Goal: Task Accomplishment & Management: Use online tool/utility

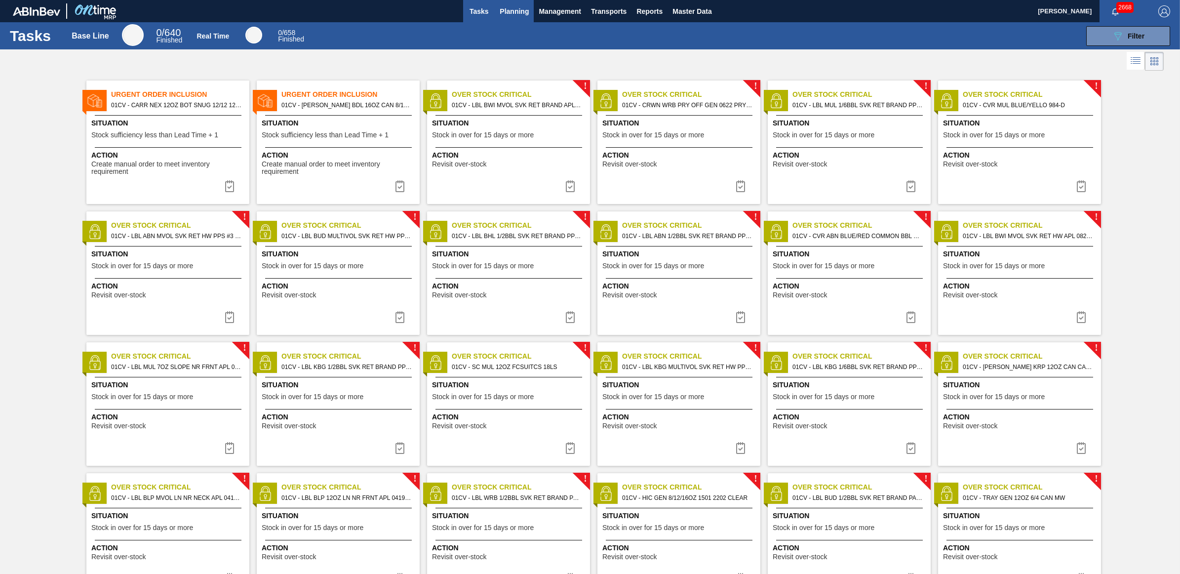
click at [526, 13] on span "Planning" at bounding box center [514, 11] width 29 height 12
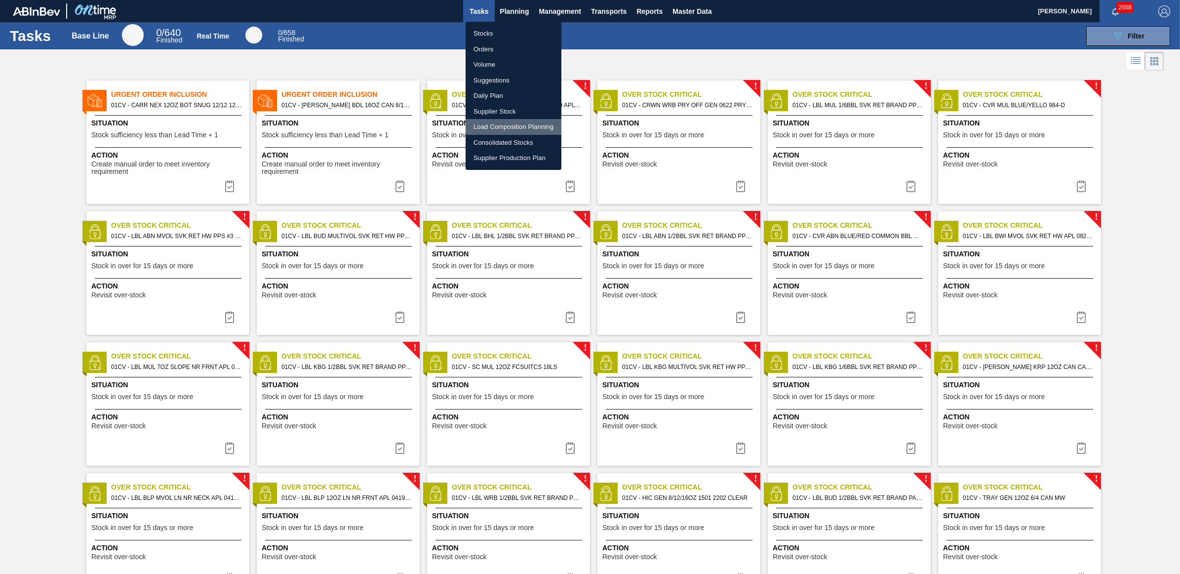
click at [516, 124] on li "Load Composition Planning" at bounding box center [514, 127] width 96 height 16
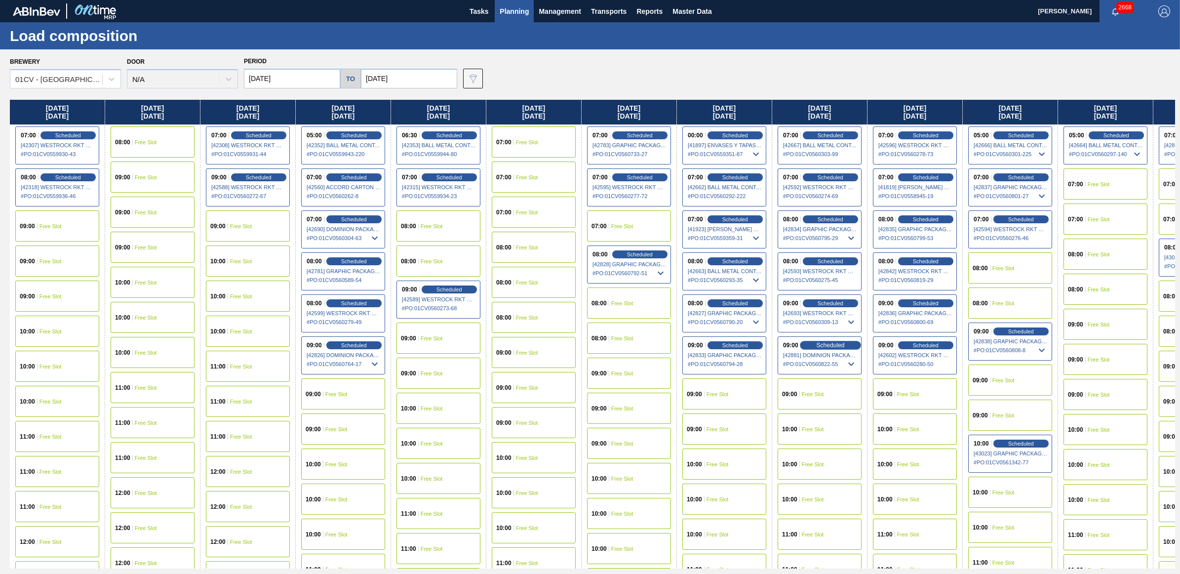
click at [830, 342] on span "Scheduled" at bounding box center [830, 345] width 28 height 6
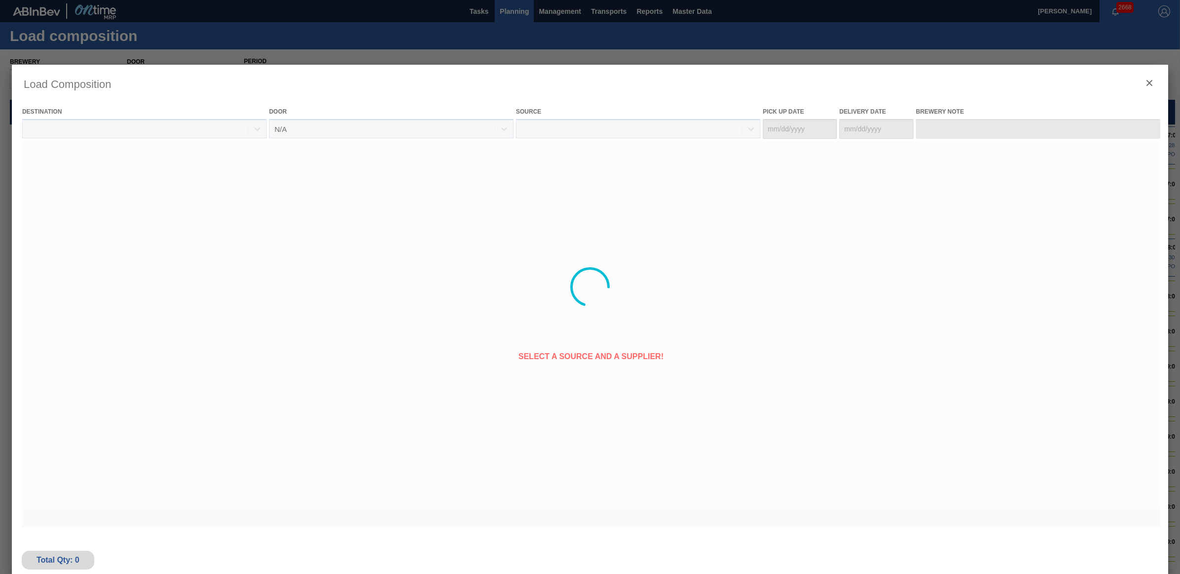
type Date "[DATE]"
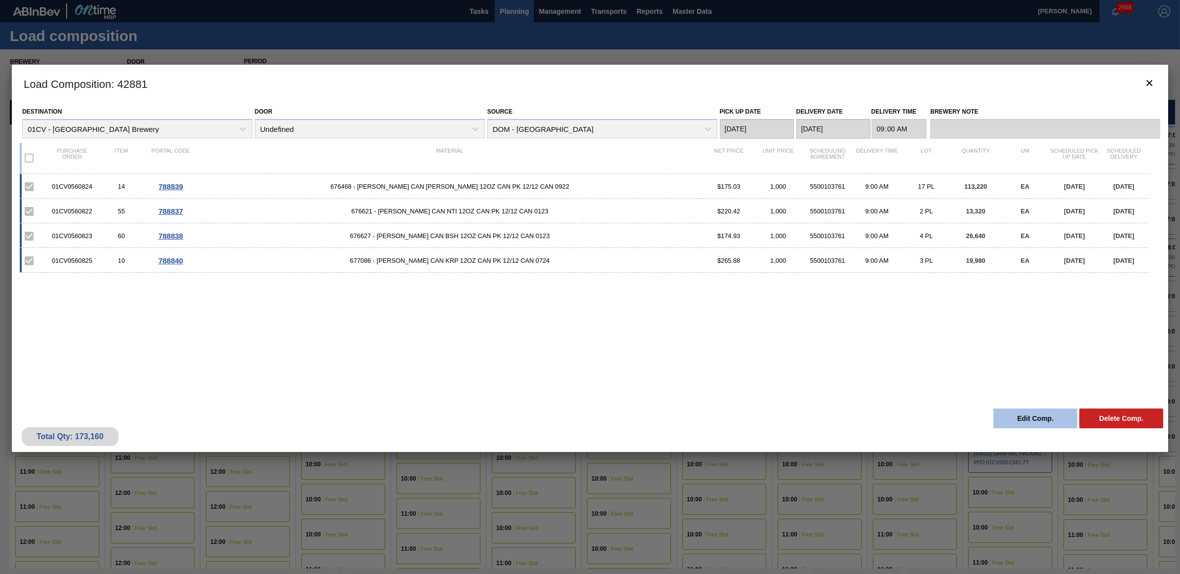
click at [1019, 415] on button "Edit Comp." at bounding box center [1035, 418] width 84 height 20
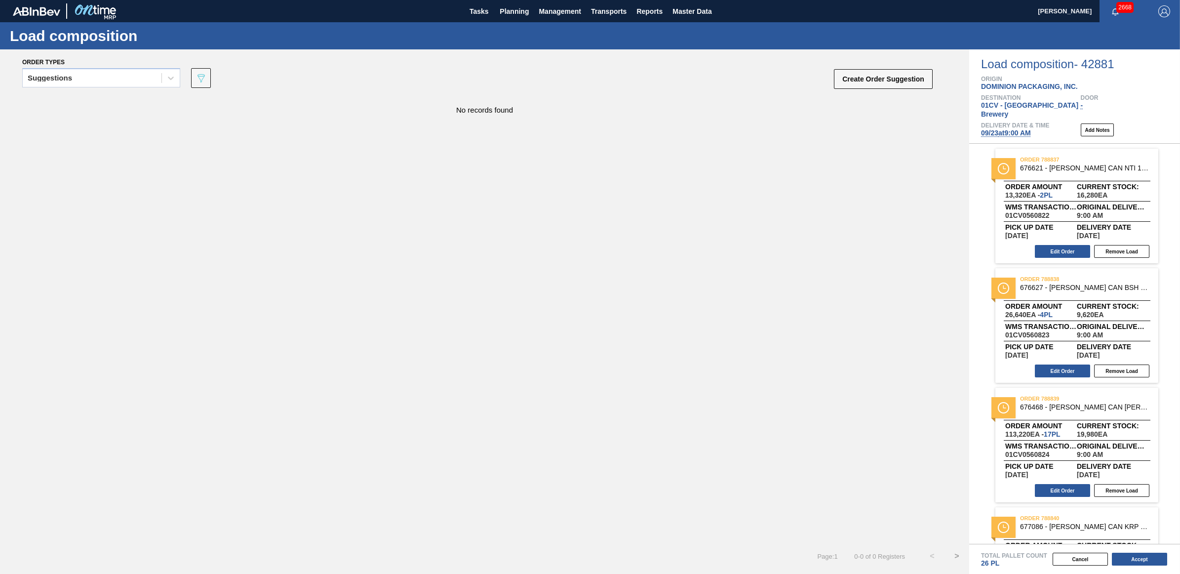
click at [1006, 129] on span "09/23 at 9:00 AM" at bounding box center [1006, 133] width 50 height 8
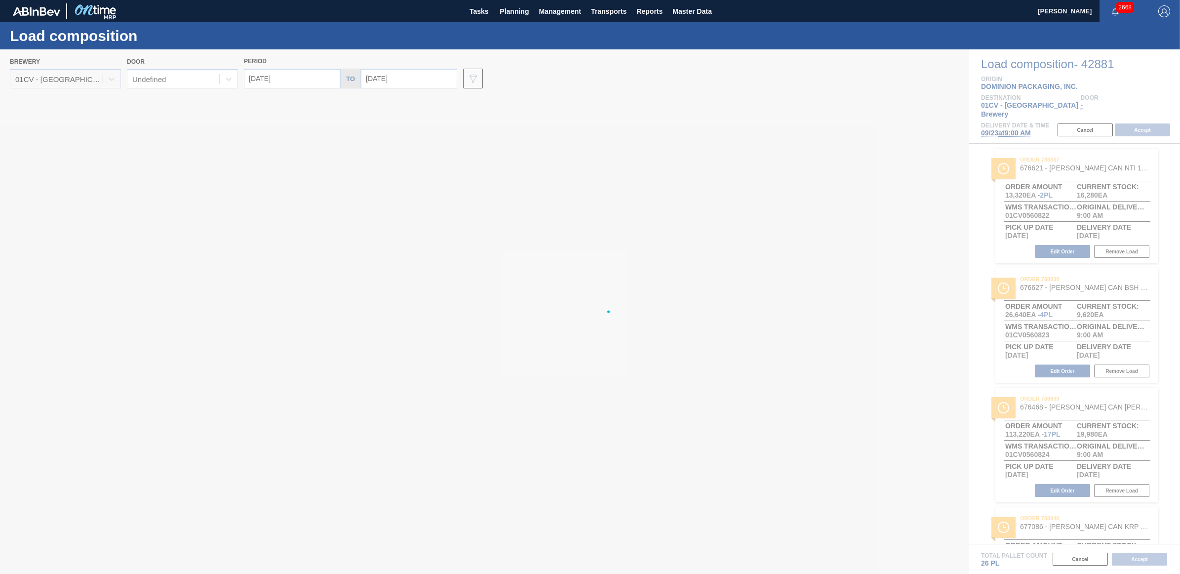
type input "[DATE]"
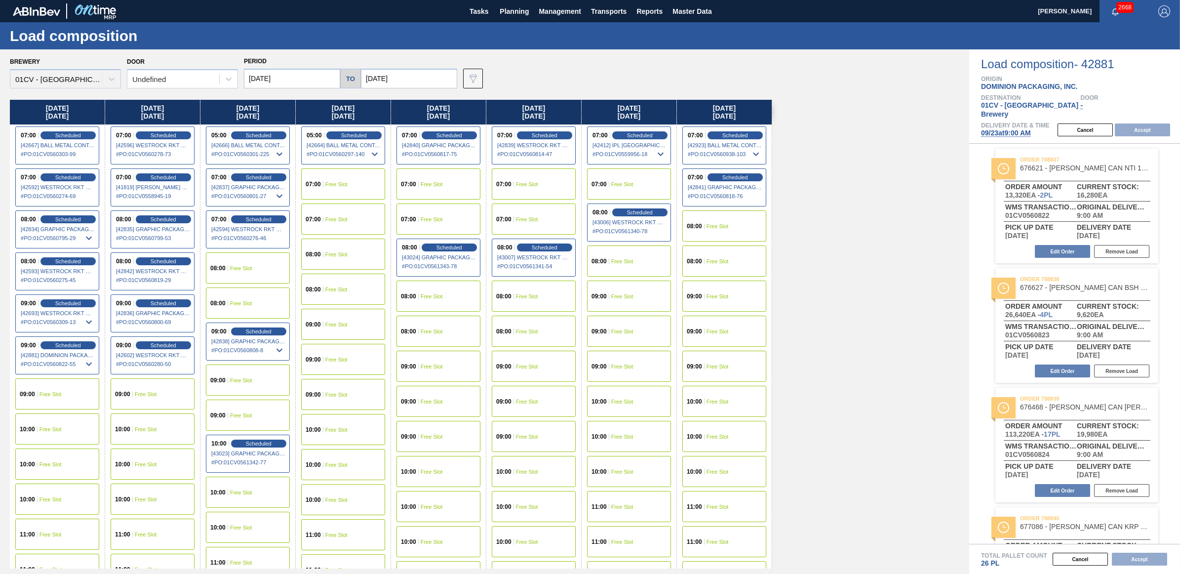
click at [244, 265] on span "Free Slot" at bounding box center [241, 268] width 22 height 6
click at [1163, 123] on button "Accept" at bounding box center [1142, 129] width 55 height 13
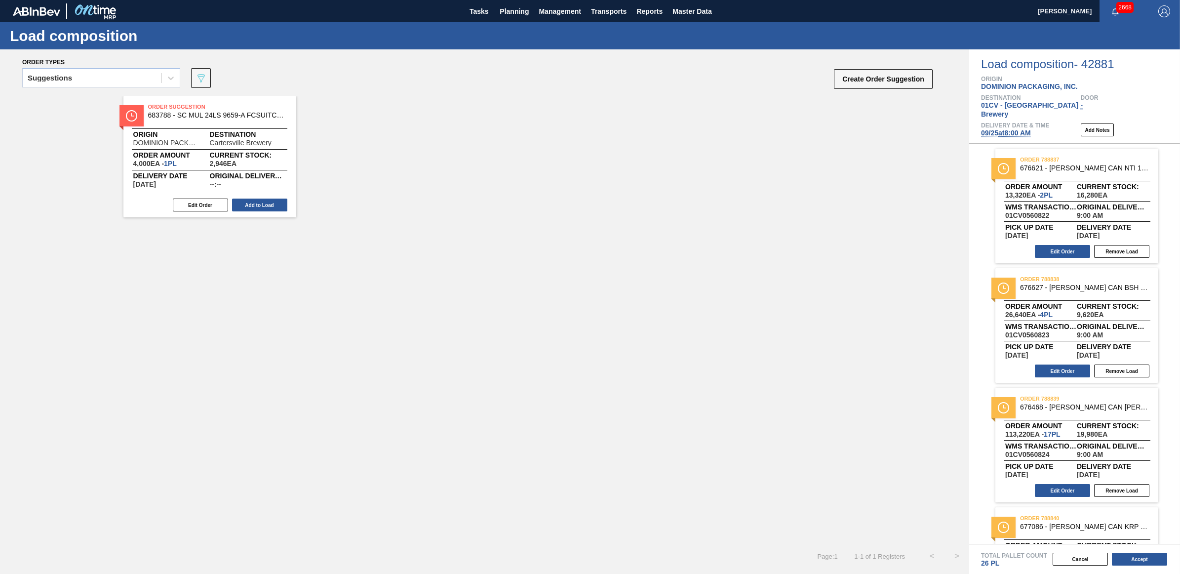
click at [1145, 560] on button "Accept" at bounding box center [1139, 558] width 55 height 13
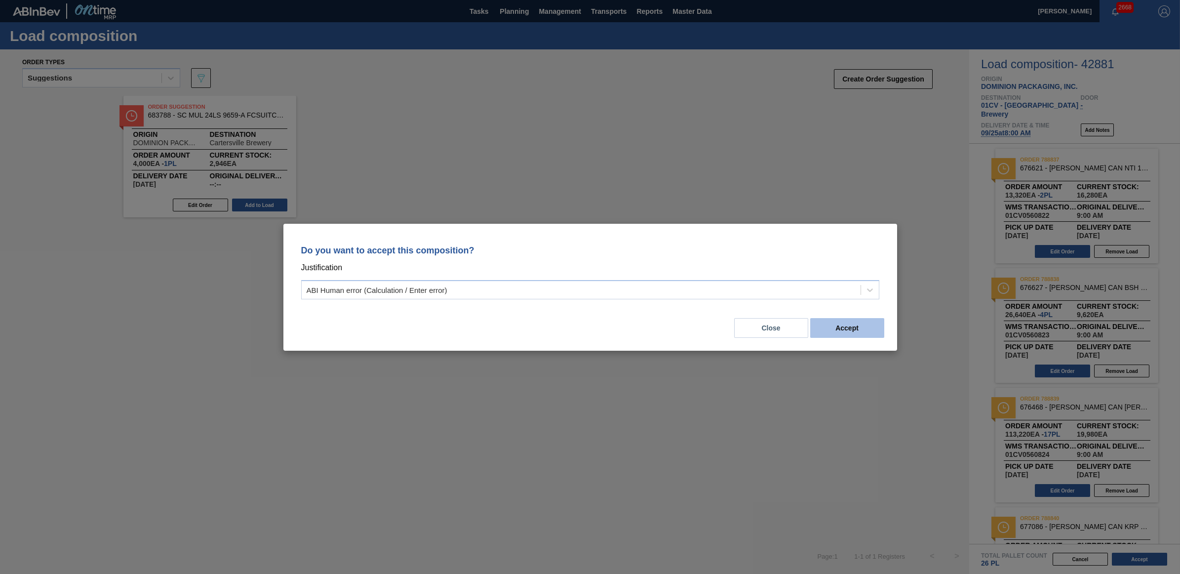
click at [864, 335] on button "Accept" at bounding box center [847, 328] width 74 height 20
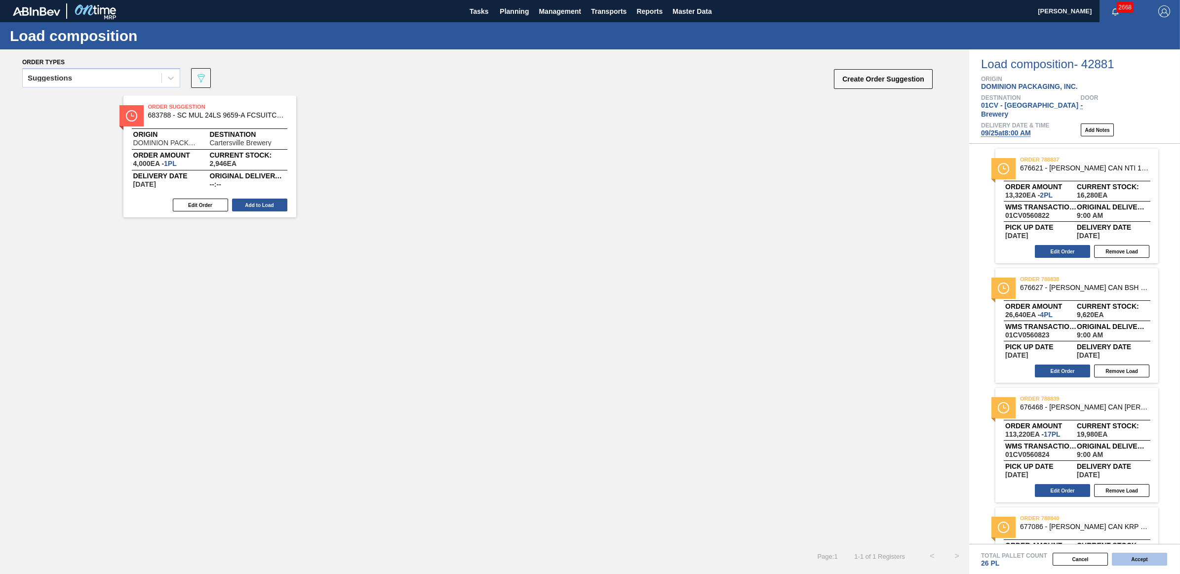
click at [1147, 560] on button "Accept" at bounding box center [1139, 558] width 55 height 13
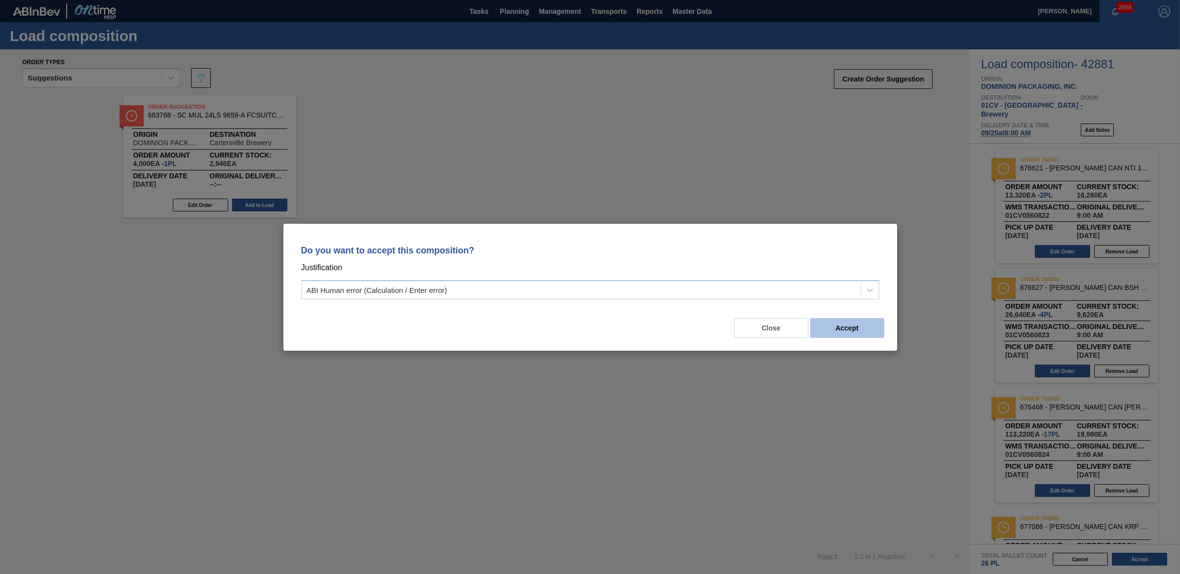
click at [848, 327] on button "Accept" at bounding box center [847, 328] width 74 height 20
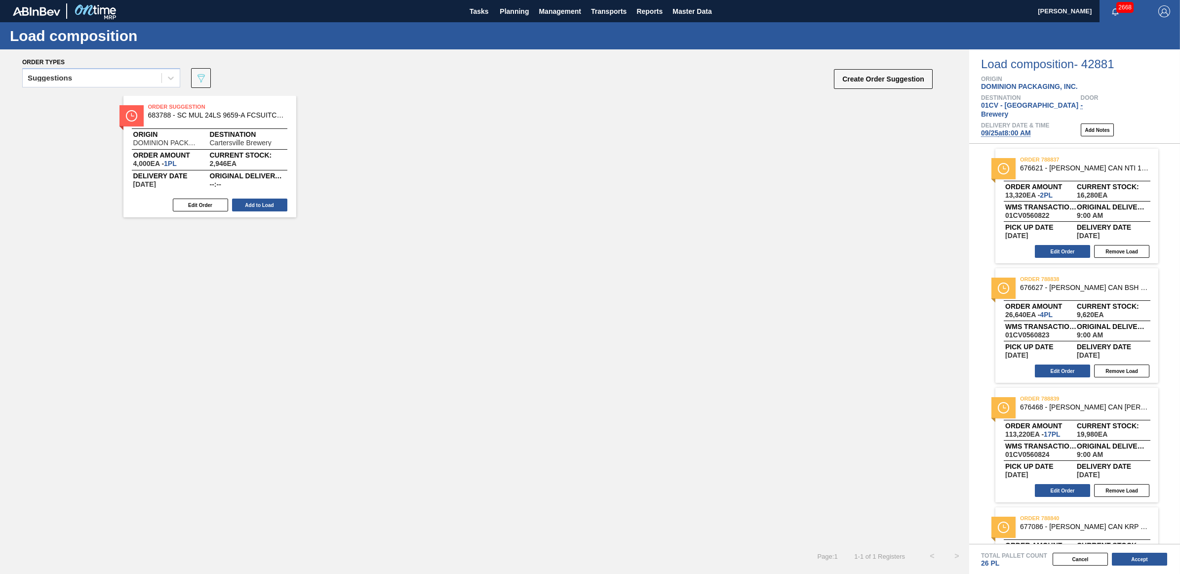
click at [655, 261] on div "Order Suggestion 683788 - SC MUL 24LS 9659-A FCSUITCS 7.5 OZ SLEEK Origin DOMIN…" at bounding box center [484, 320] width 969 height 448
click at [521, 6] on span "Planning" at bounding box center [514, 11] width 29 height 12
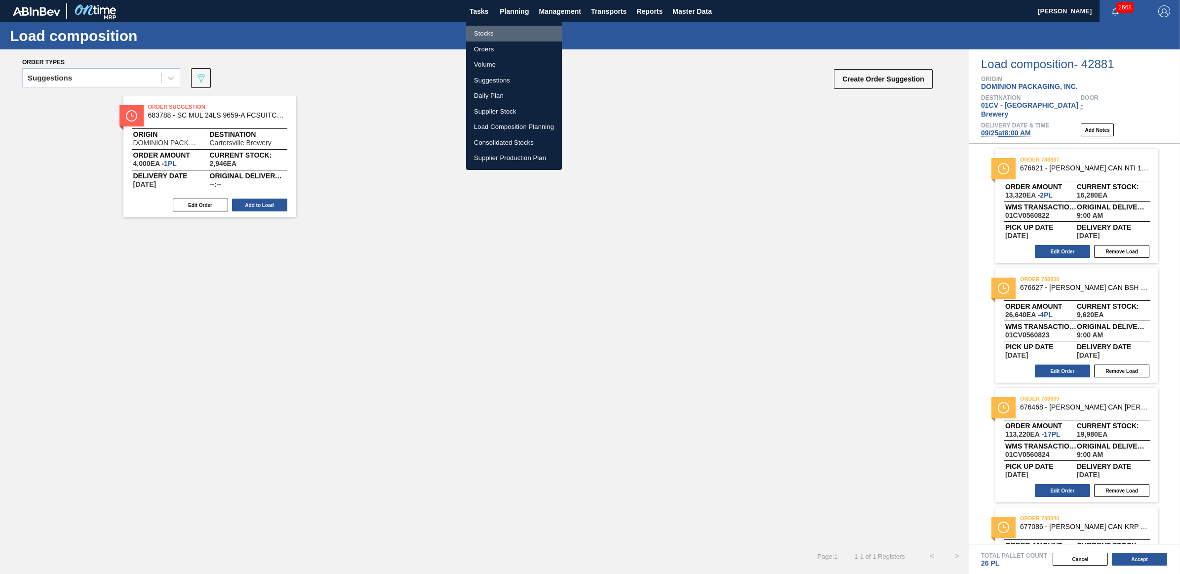
click at [502, 28] on li "Stocks" at bounding box center [514, 34] width 96 height 16
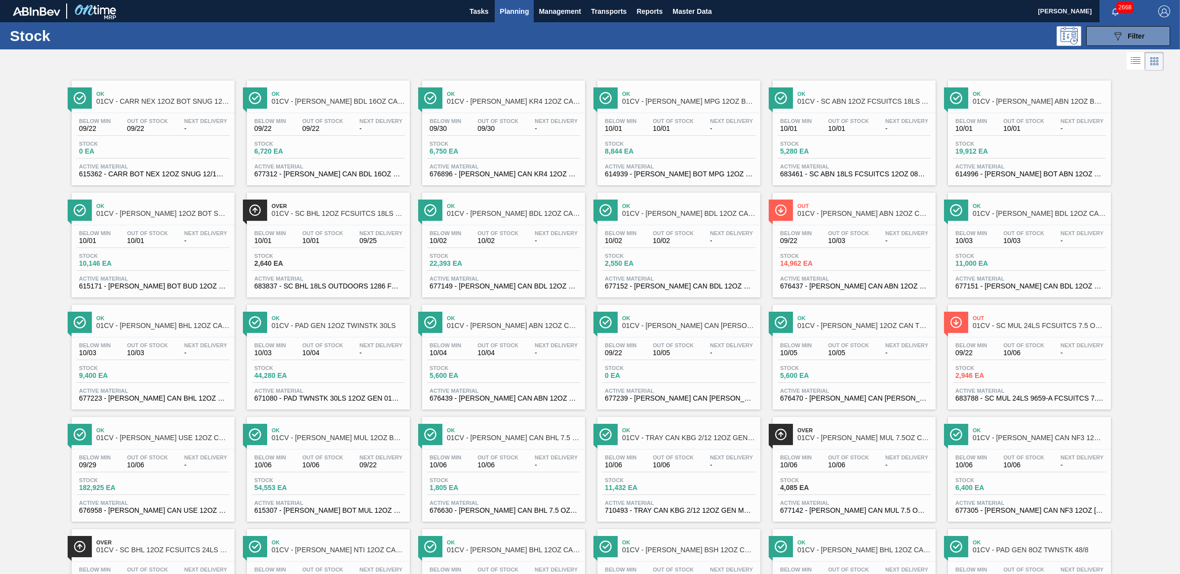
click at [522, 15] on span "Planning" at bounding box center [514, 11] width 29 height 12
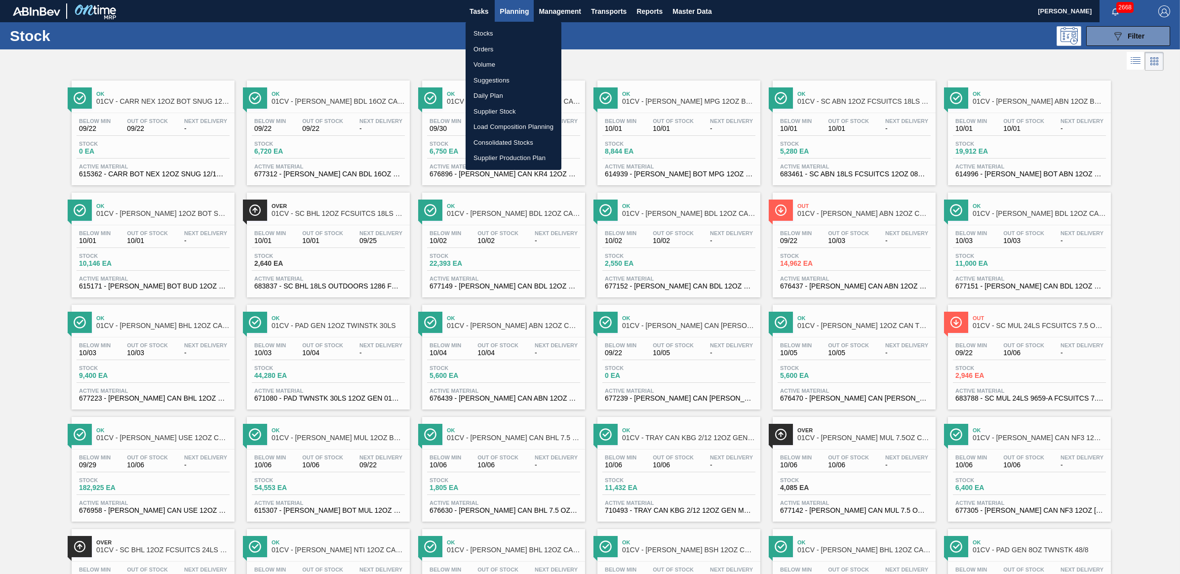
click at [503, 121] on li "Load Composition Planning" at bounding box center [514, 127] width 96 height 16
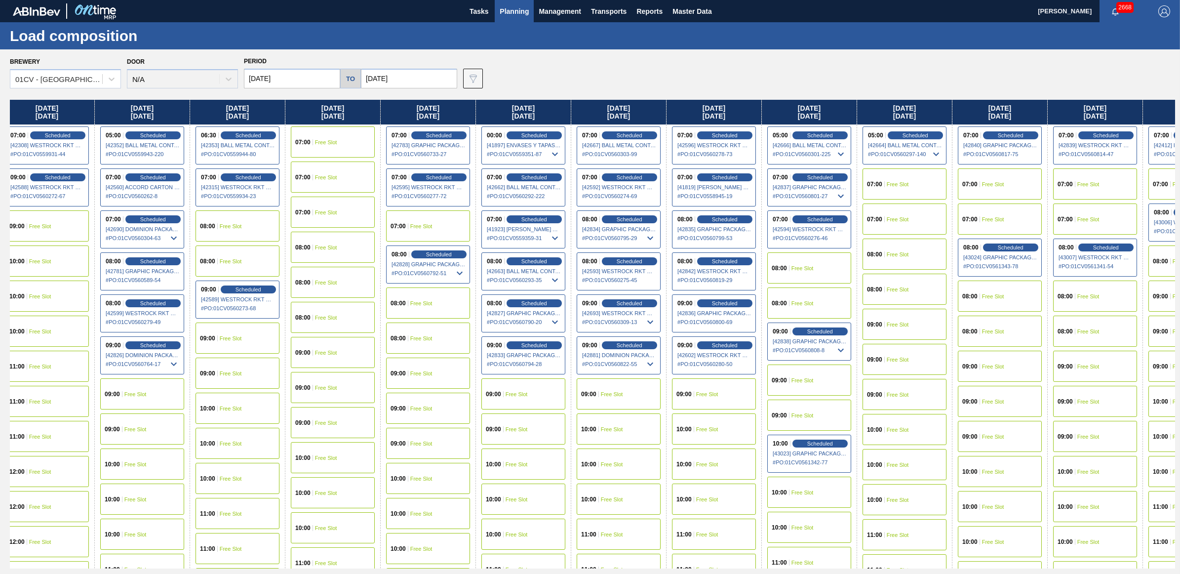
scroll to position [0, 202]
drag, startPoint x: 1048, startPoint y: 109, endPoint x: 808, endPoint y: 117, distance: 239.6
click at [808, 117] on div "[DATE] 07:00 Scheduled [42307] WESTROCK RKT COMPANY CORRUGATE - 0008365594 # PO…" at bounding box center [592, 334] width 1165 height 469
click at [636, 346] on span "Scheduled" at bounding box center [628, 345] width 28 height 6
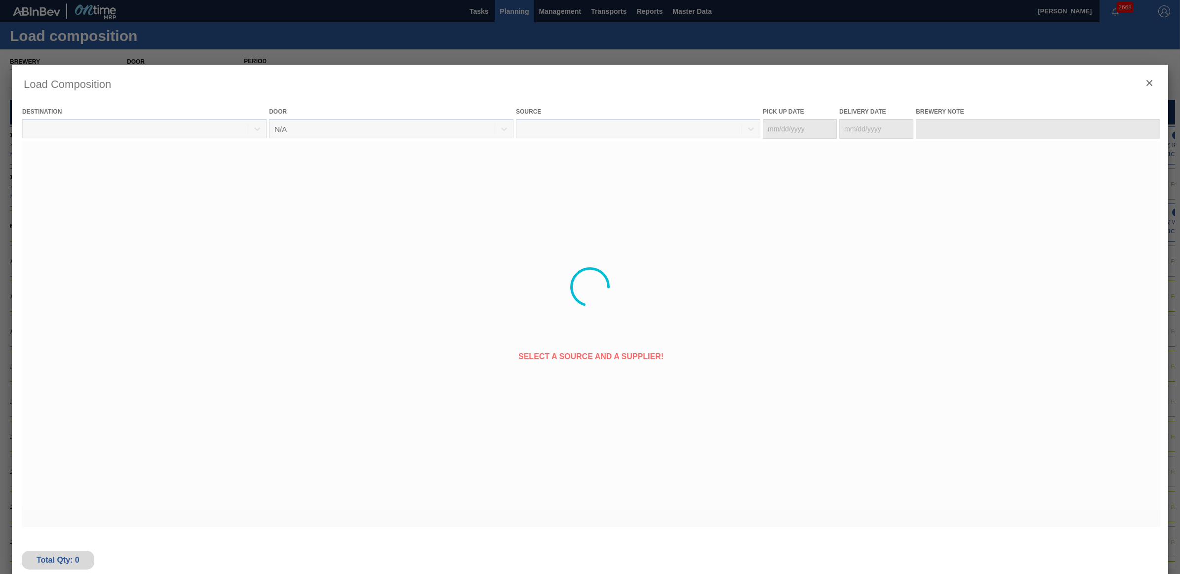
type Date "[DATE]"
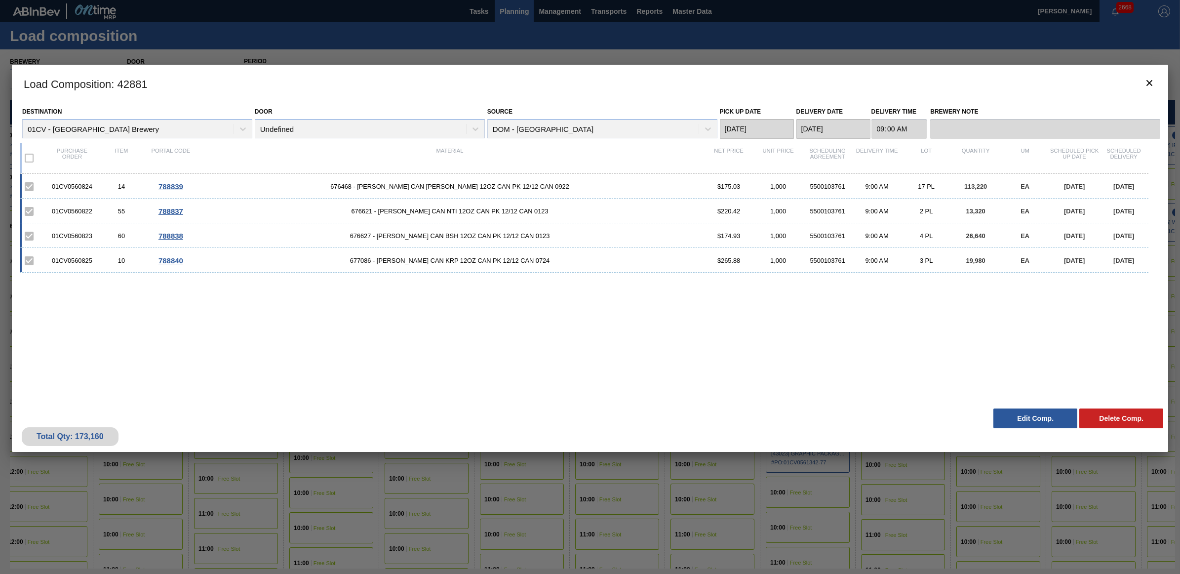
click at [128, 83] on h3 "Load Composition : 42881" at bounding box center [590, 84] width 1156 height 38
copy h3 "42881"
